Goal: Task Accomplishment & Management: Manage account settings

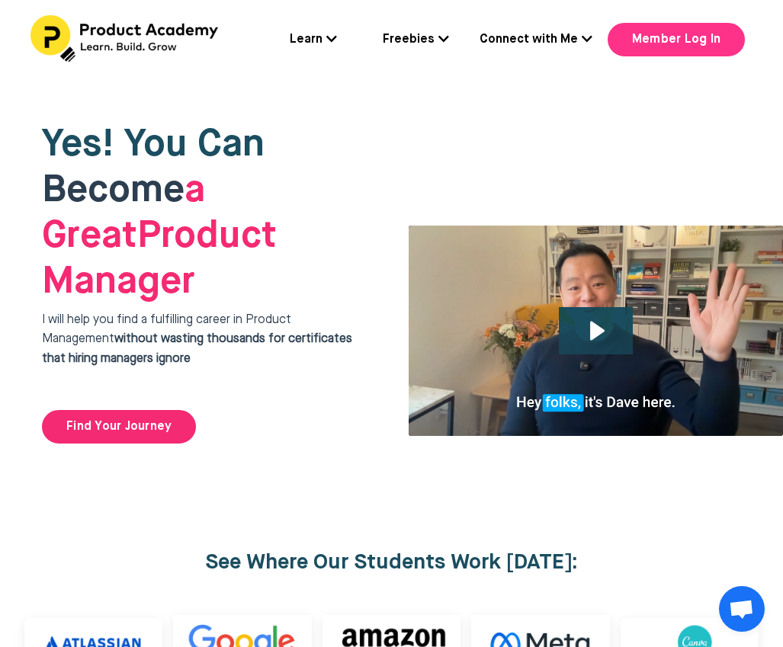
click at [677, 40] on link "Member Log In" at bounding box center [675, 40] width 137 height 34
